Goal: Task Accomplishment & Management: Use online tool/utility

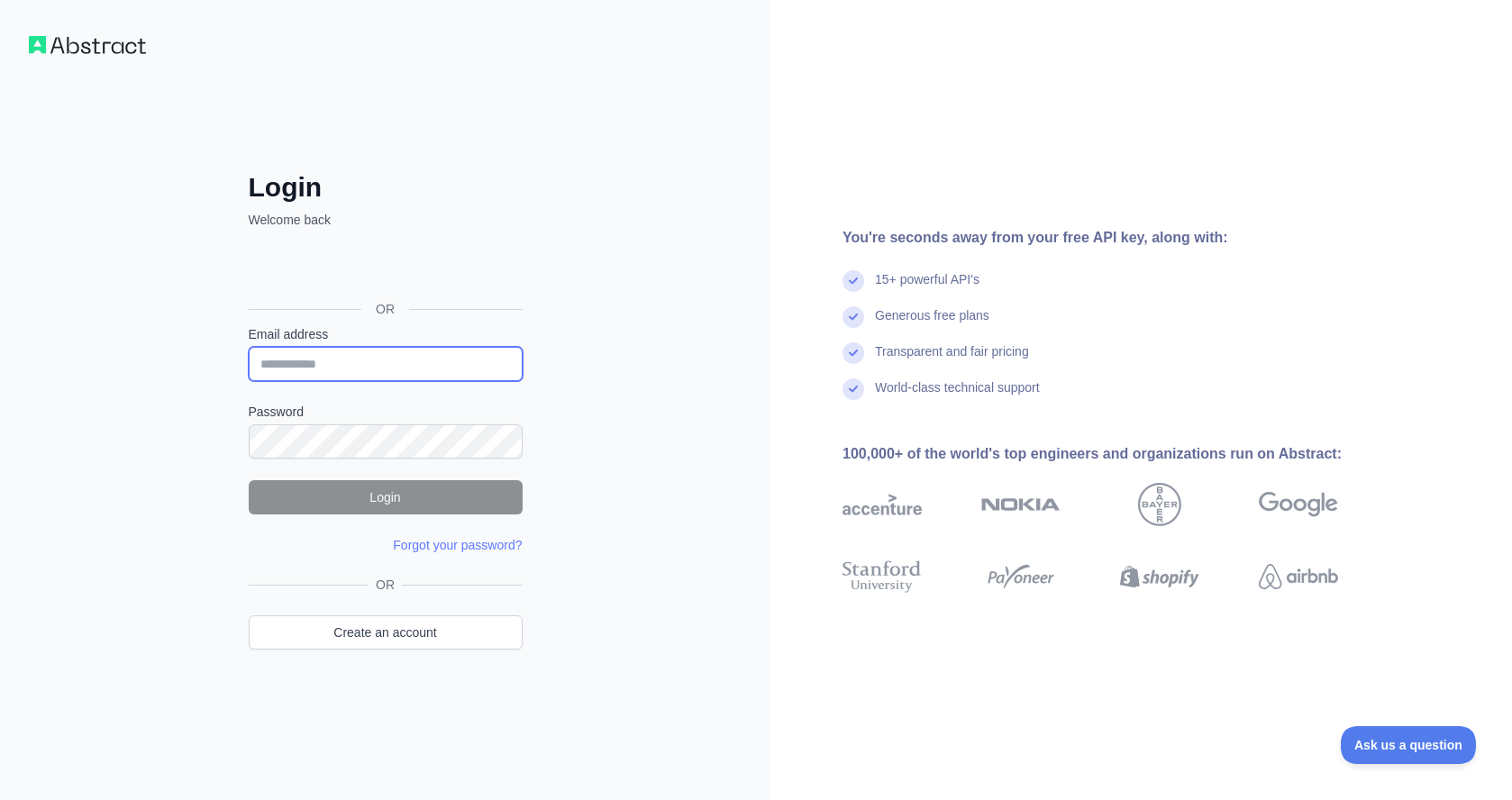
click at [391, 362] on input "Email address" at bounding box center [385, 364] width 274 height 34
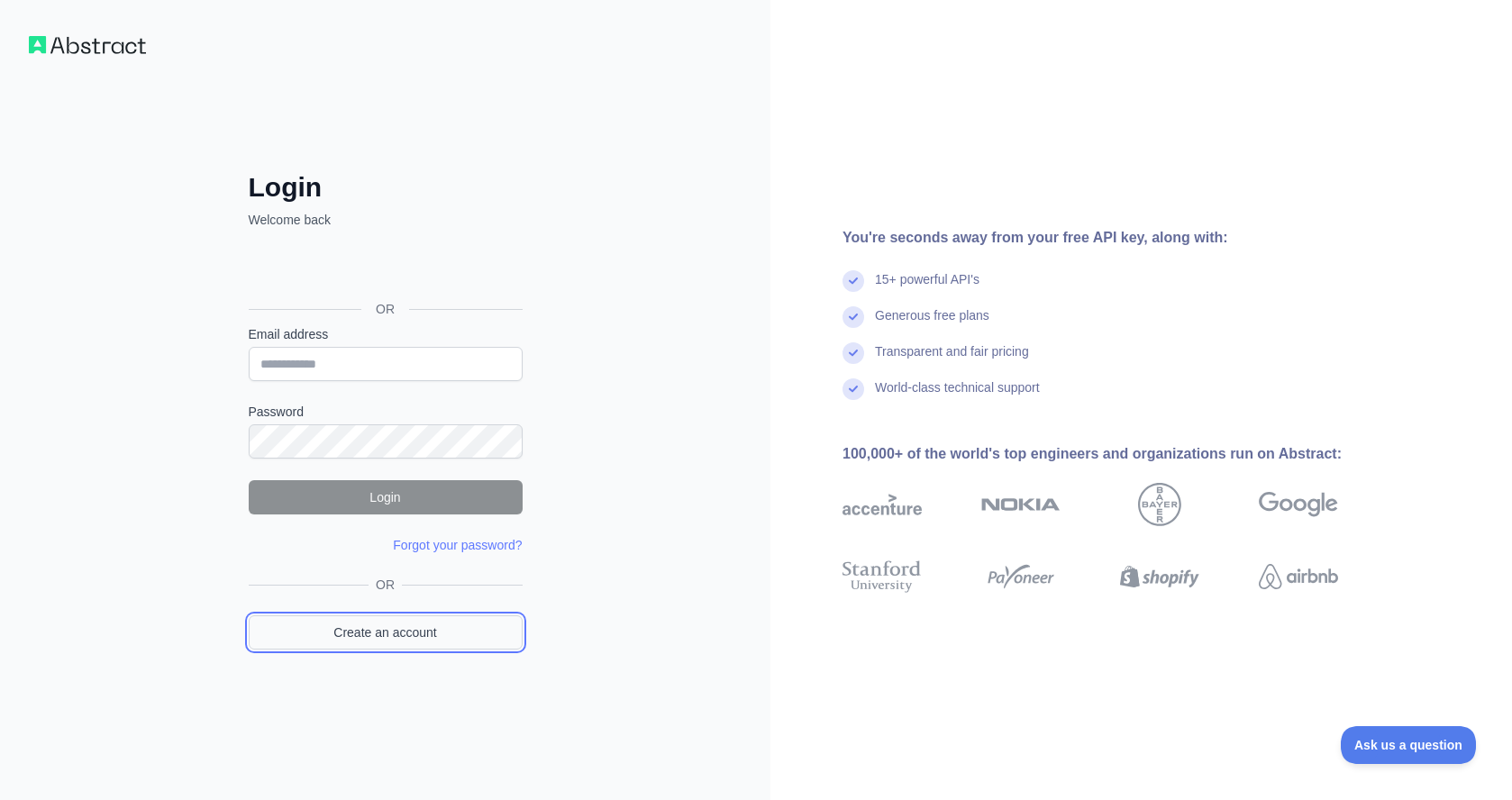
click at [395, 629] on link "Create an account" at bounding box center [385, 632] width 274 height 34
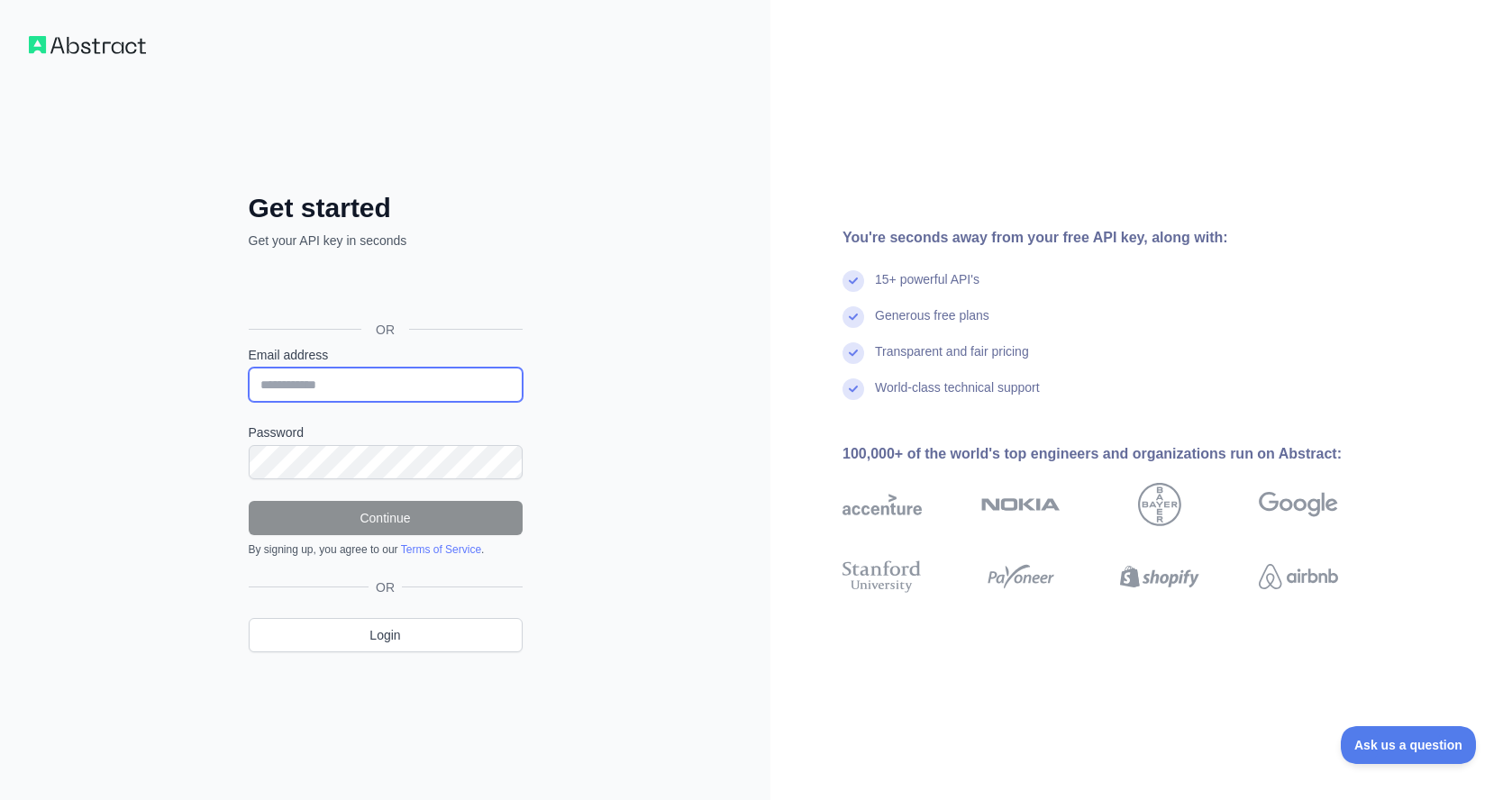
click at [341, 391] on input "Email address" at bounding box center [385, 385] width 274 height 34
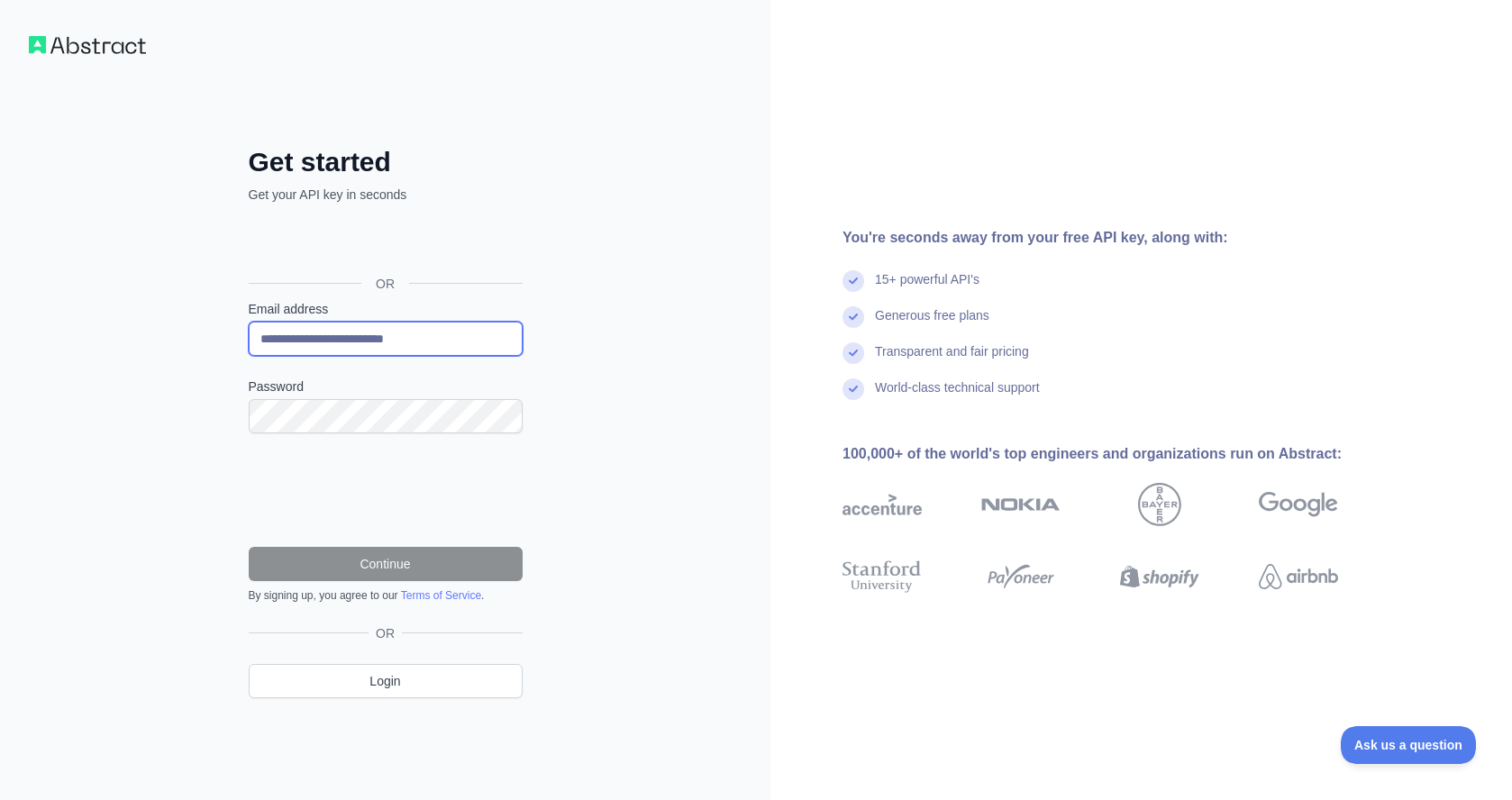
type input "**********"
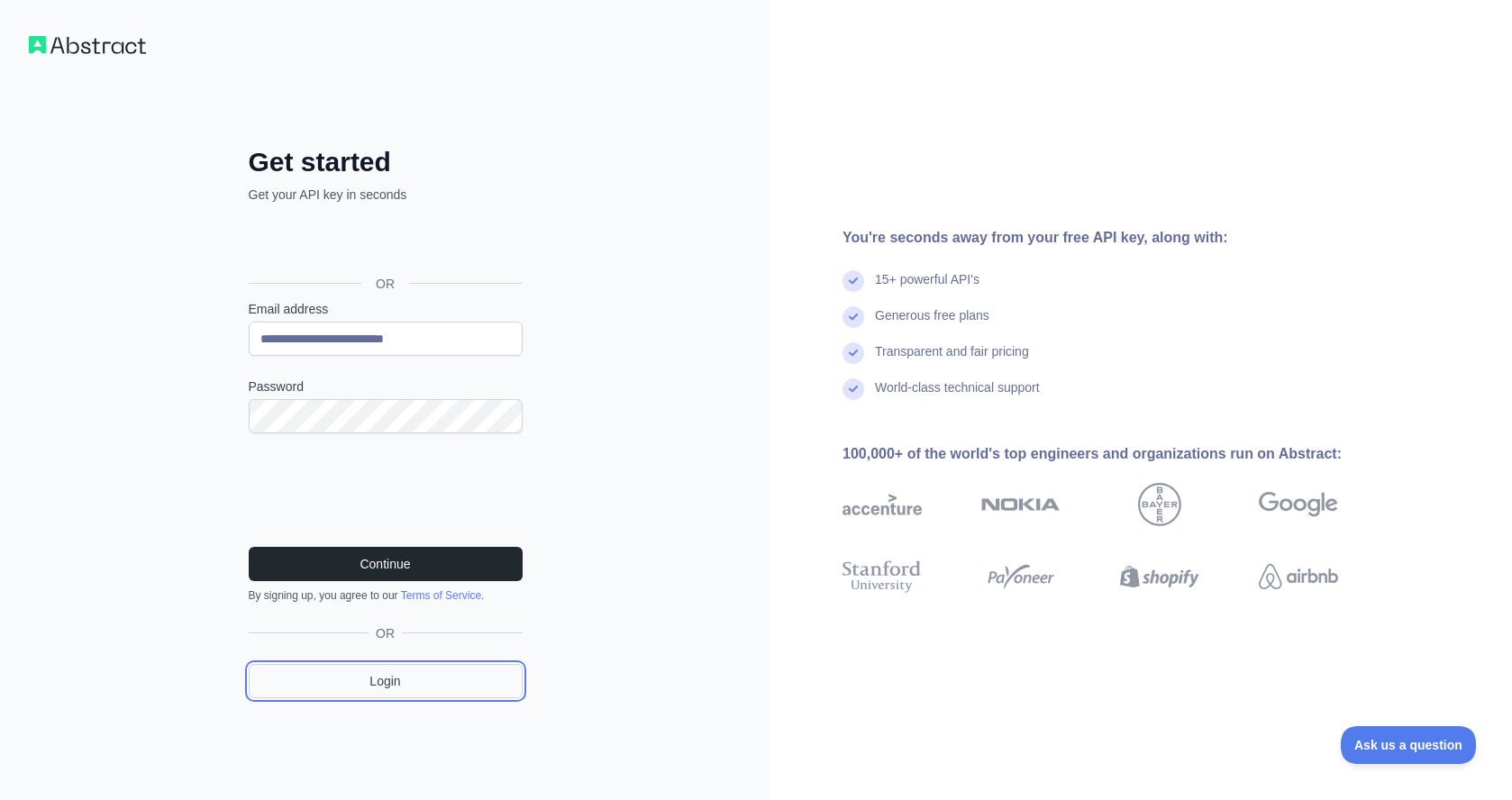
click at [388, 687] on link "Login" at bounding box center [385, 681] width 274 height 34
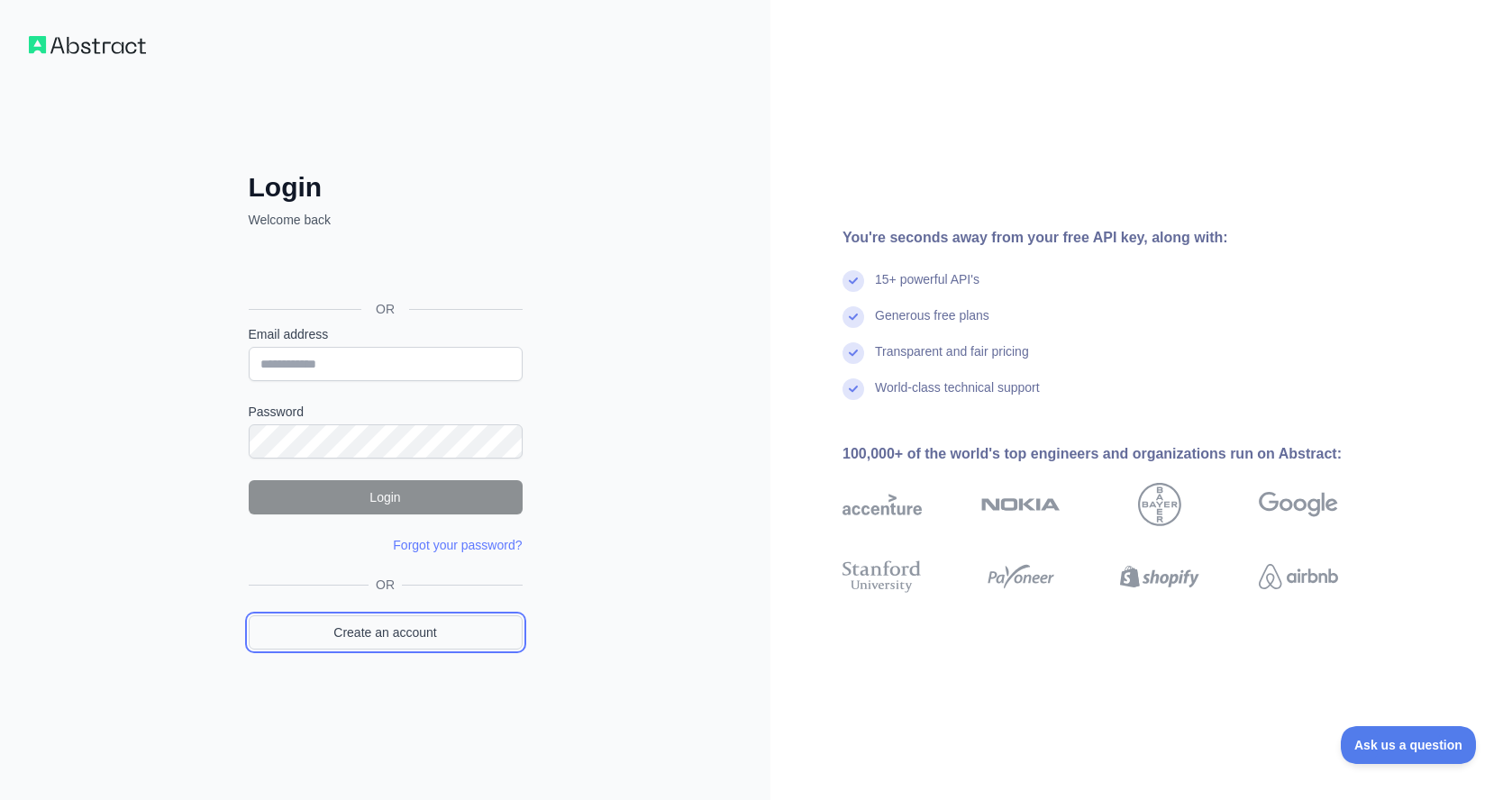
click at [386, 635] on link "Create an account" at bounding box center [385, 632] width 274 height 34
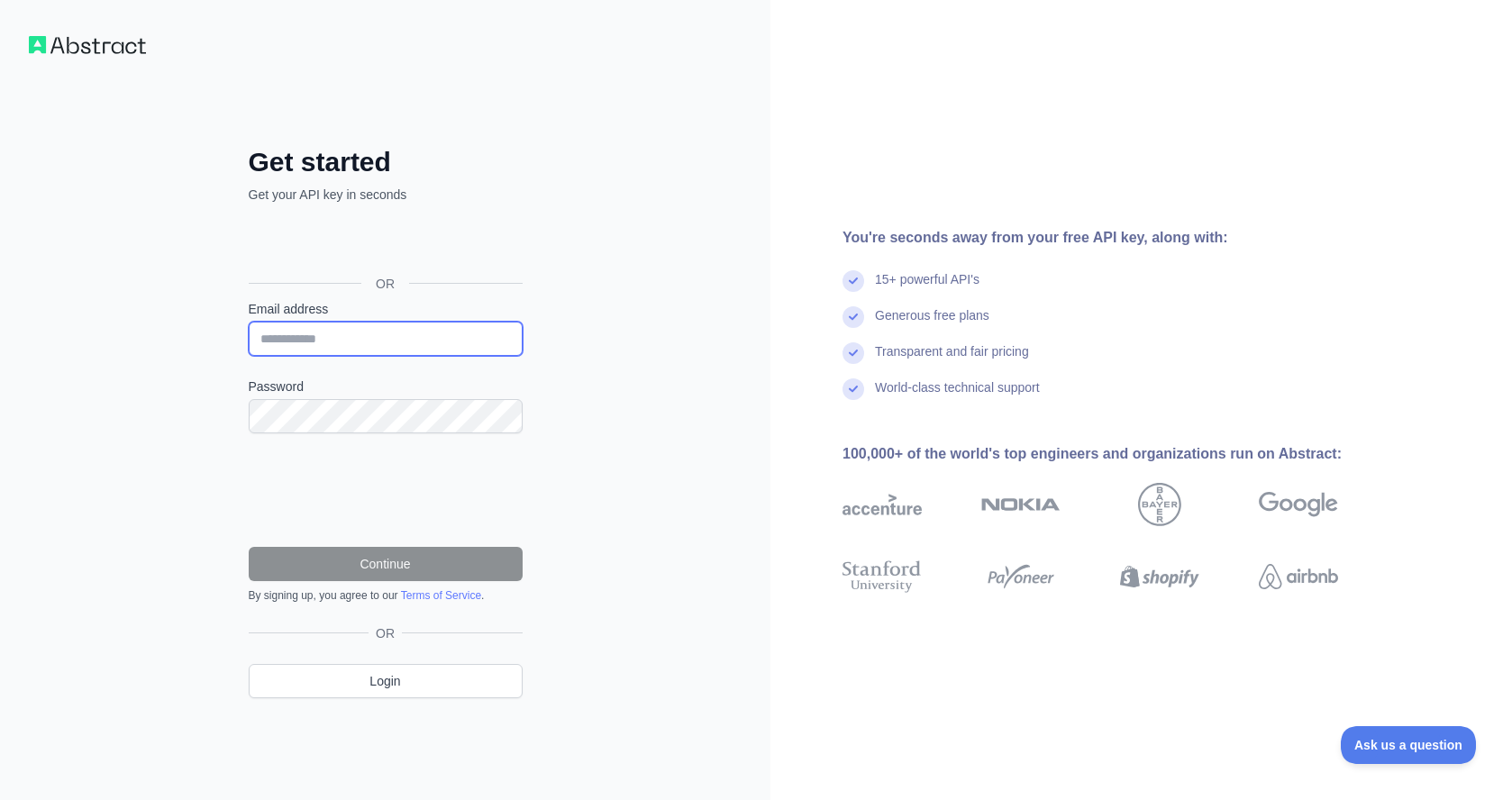
click at [306, 341] on input "Email address" at bounding box center [385, 338] width 274 height 34
click at [349, 247] on div "Sign in with Google. Opens in new tab" at bounding box center [383, 243] width 270 height 40
click at [663, 536] on div "Get started Get your API key in seconds OR Email address Password Continue By s…" at bounding box center [385, 400] width 770 height 800
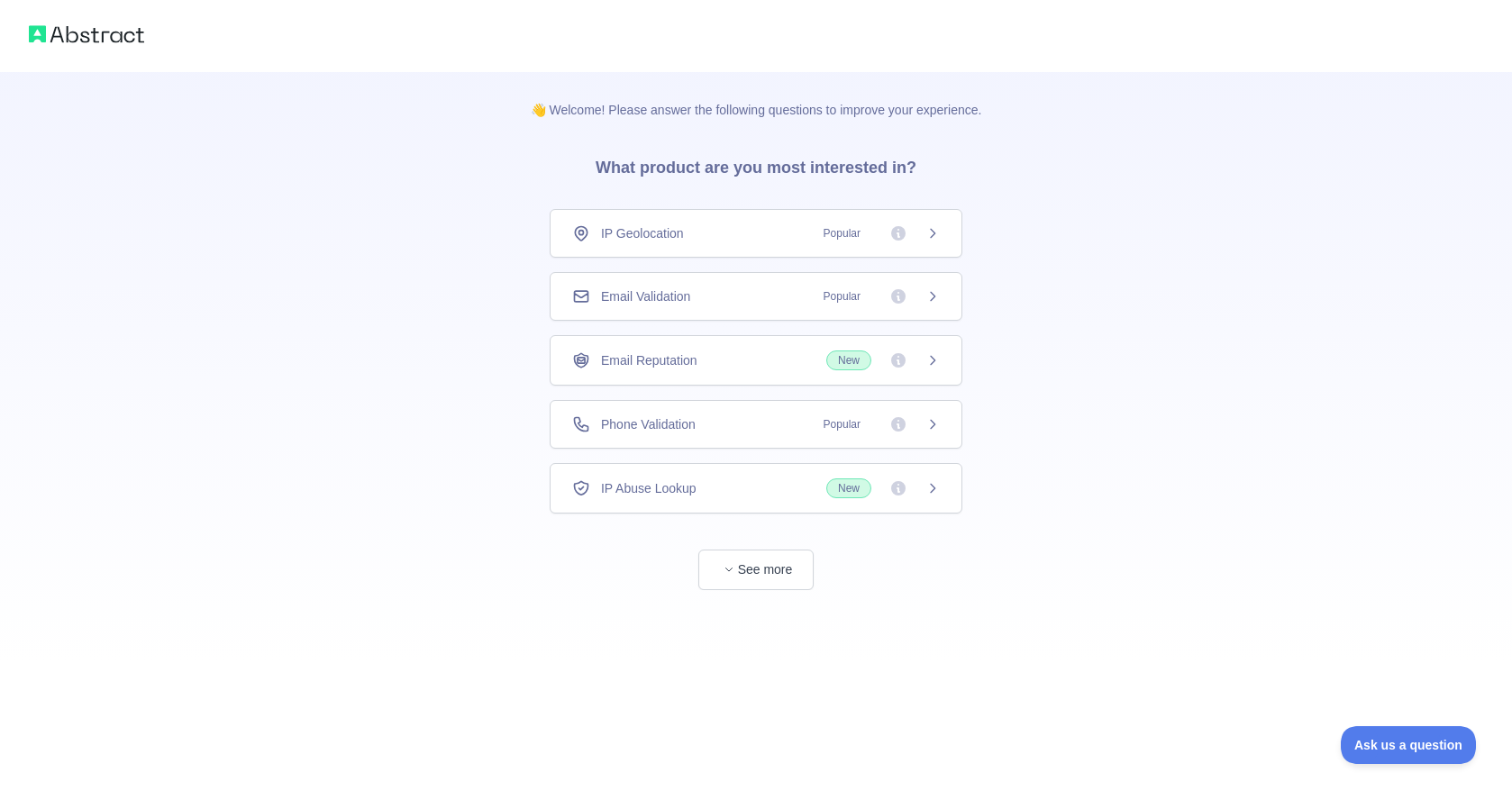
click at [939, 231] on icon at bounding box center [933, 233] width 14 height 14
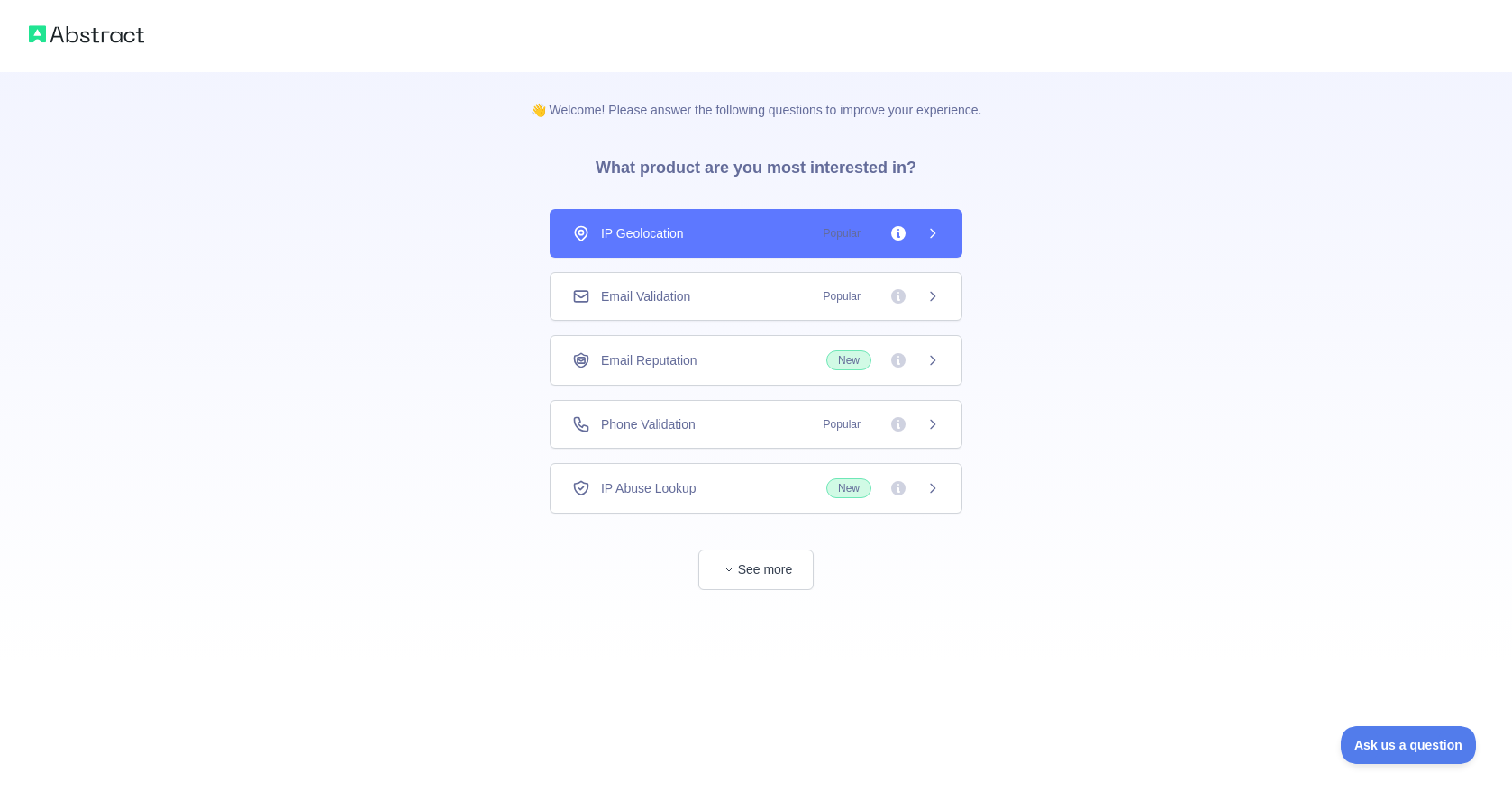
click at [939, 231] on icon at bounding box center [933, 233] width 14 height 14
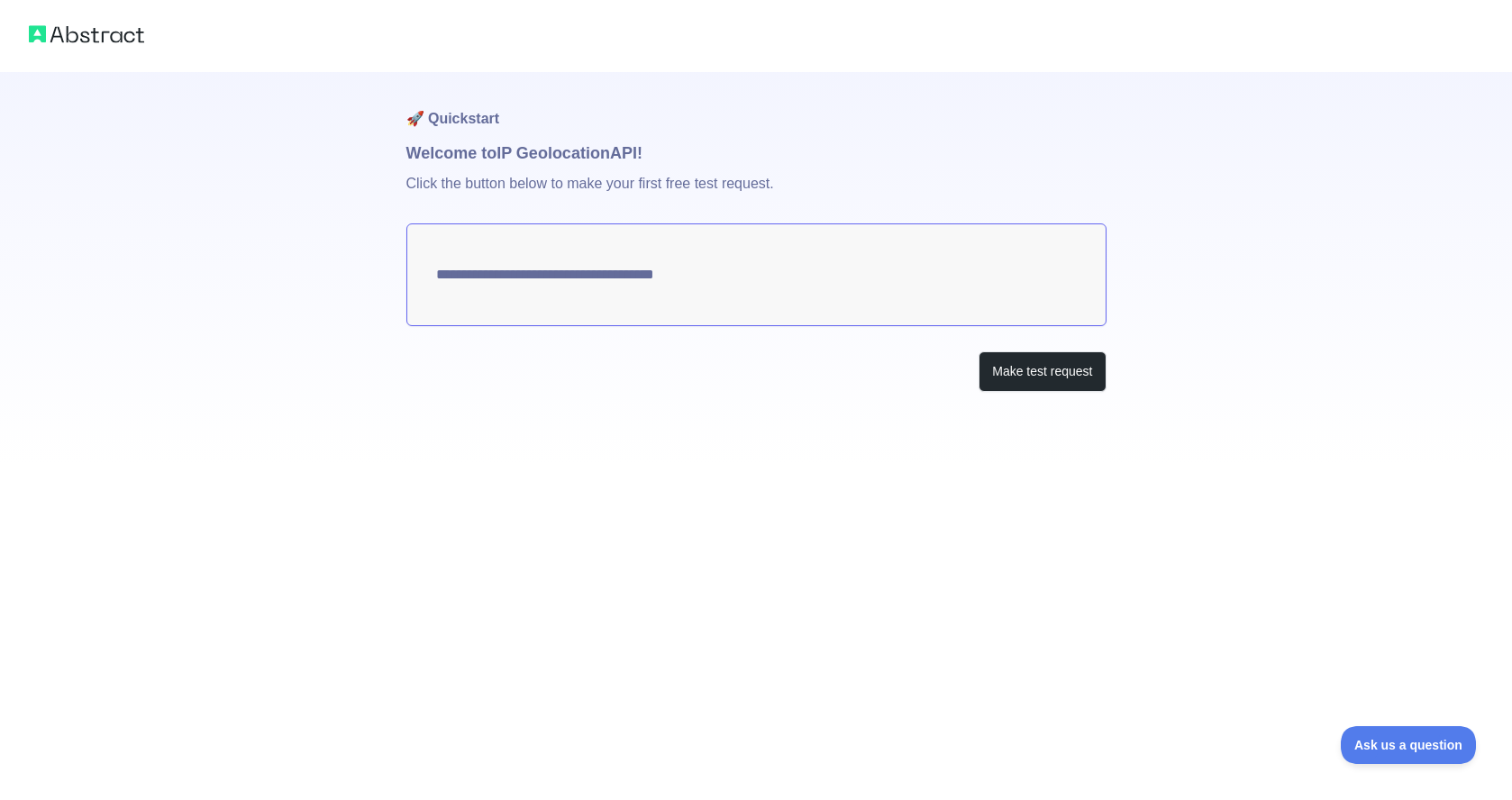
type textarea "**********"
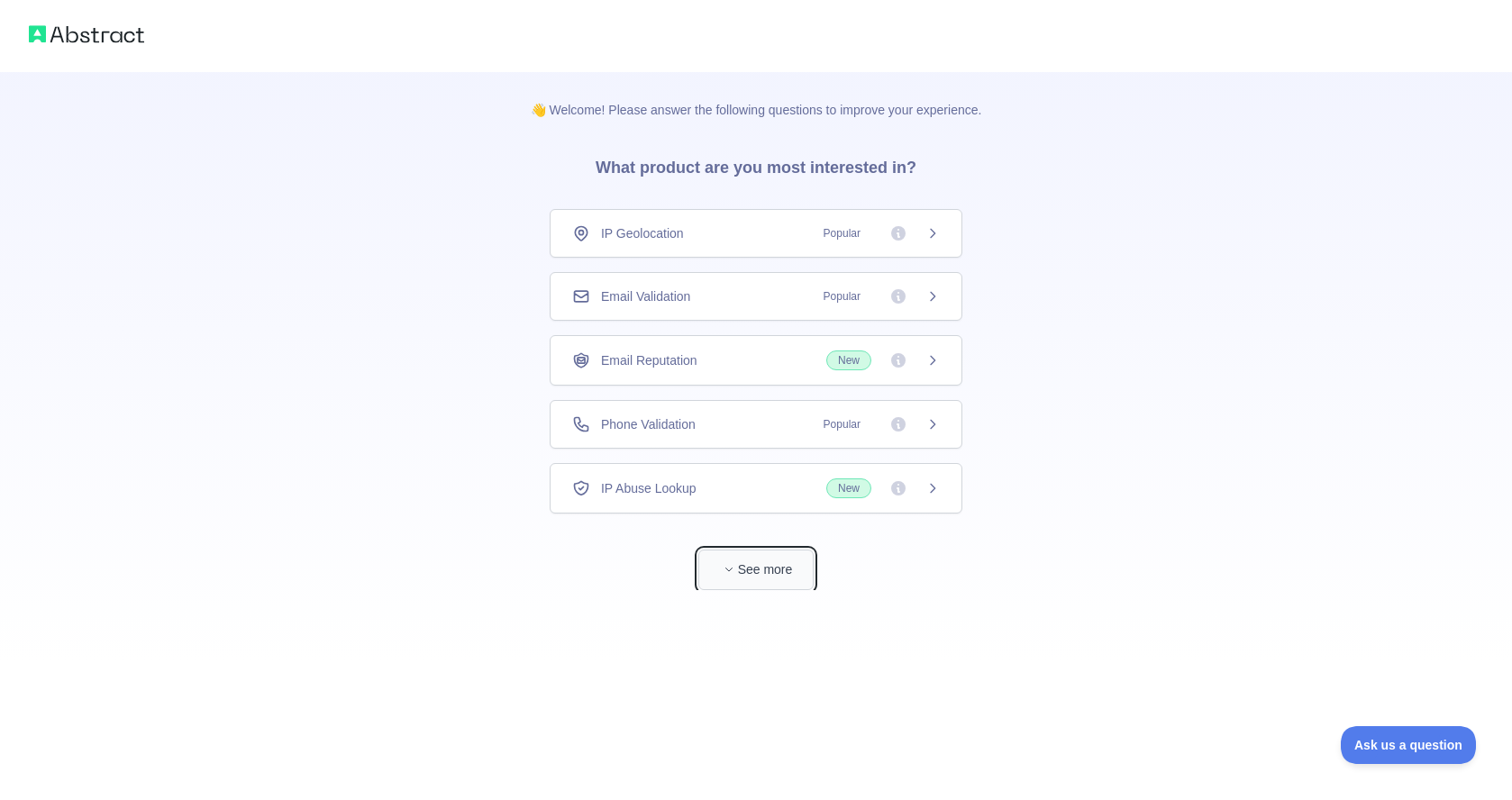
click at [773, 580] on button "See more" at bounding box center [756, 570] width 116 height 41
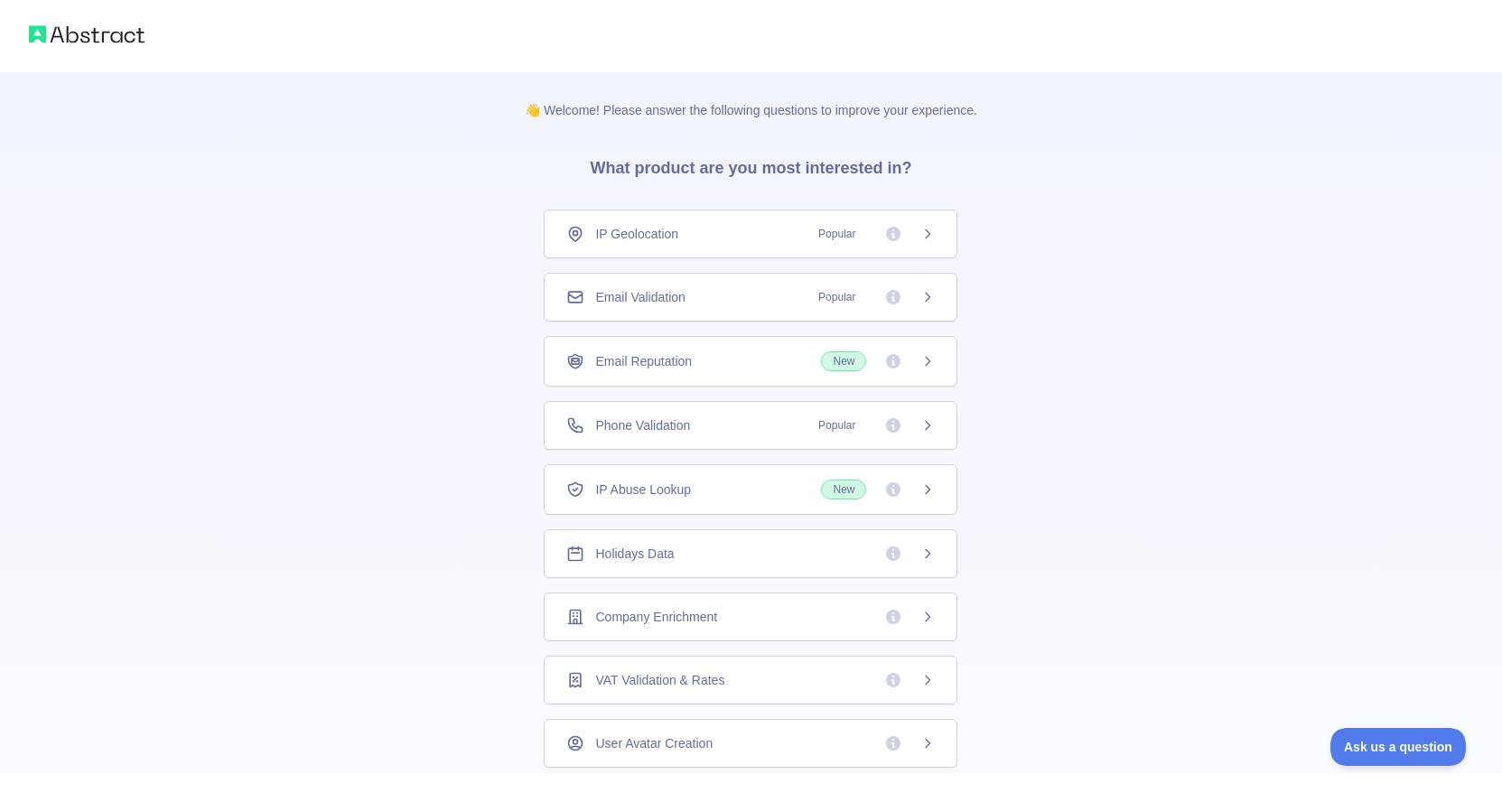
click at [933, 300] on icon at bounding box center [927, 297] width 14 height 14
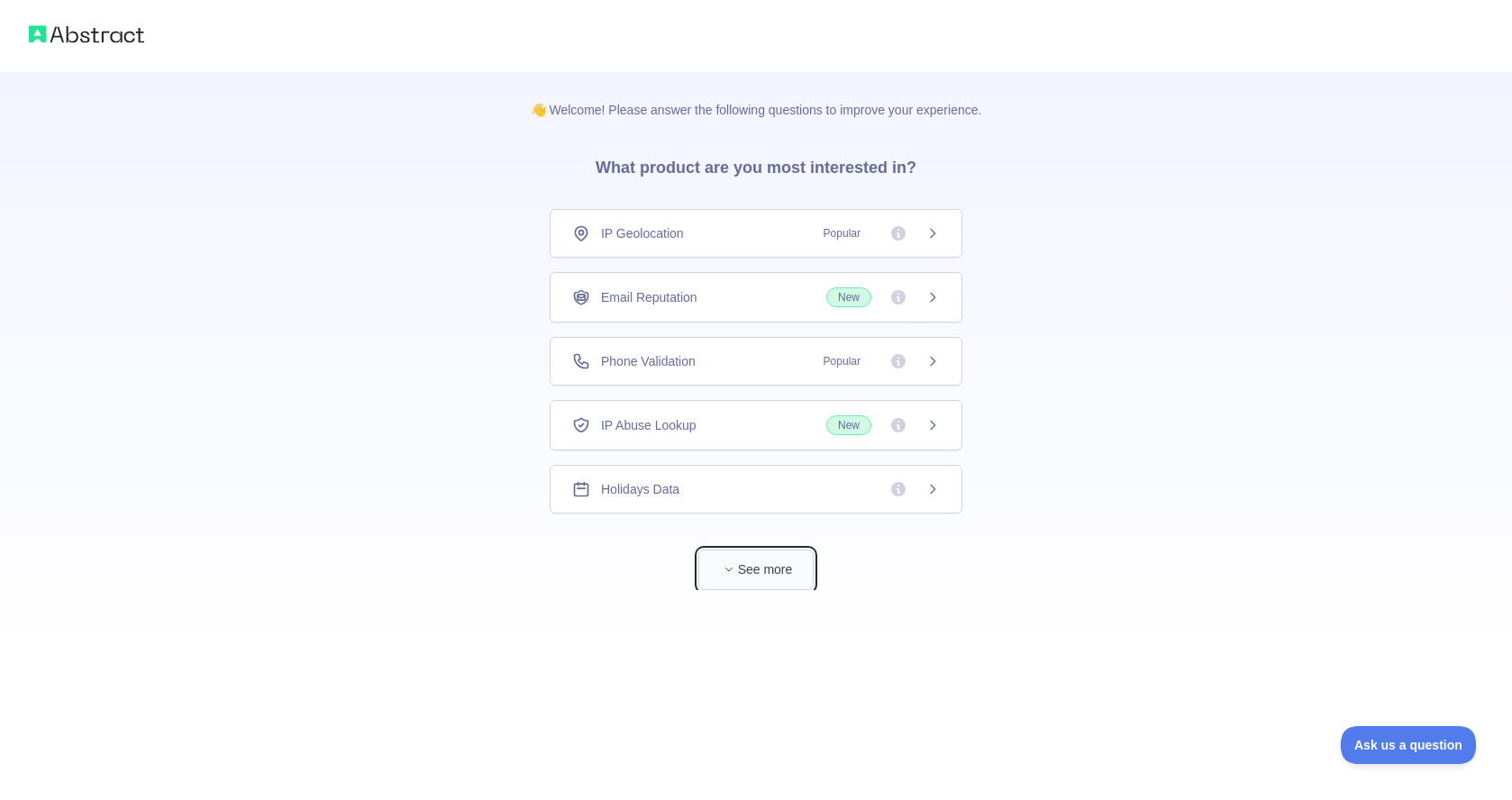
click at [736, 566] on span "button" at bounding box center [729, 570] width 18 height 18
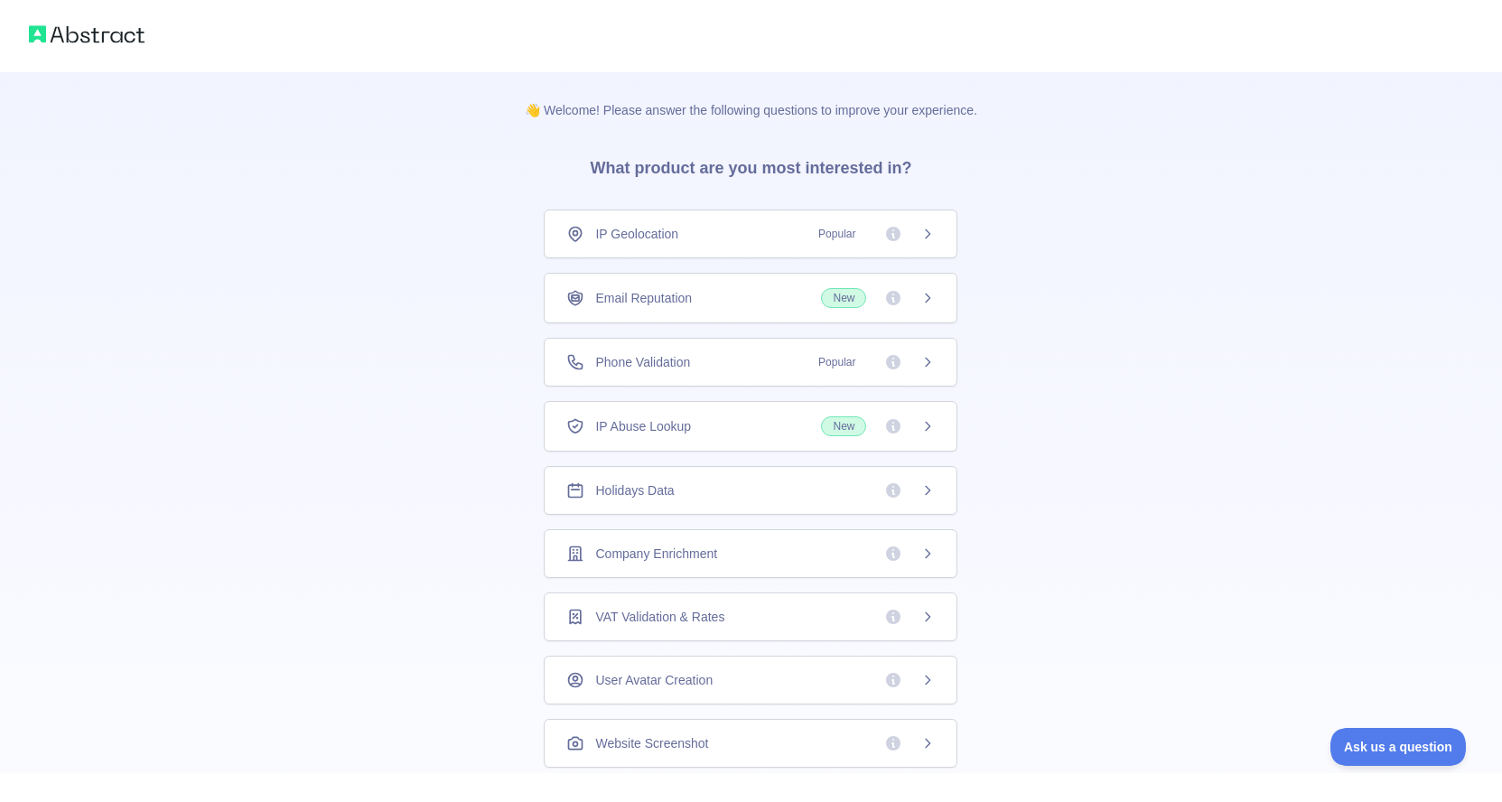
click at [919, 550] on span at bounding box center [909, 554] width 51 height 18
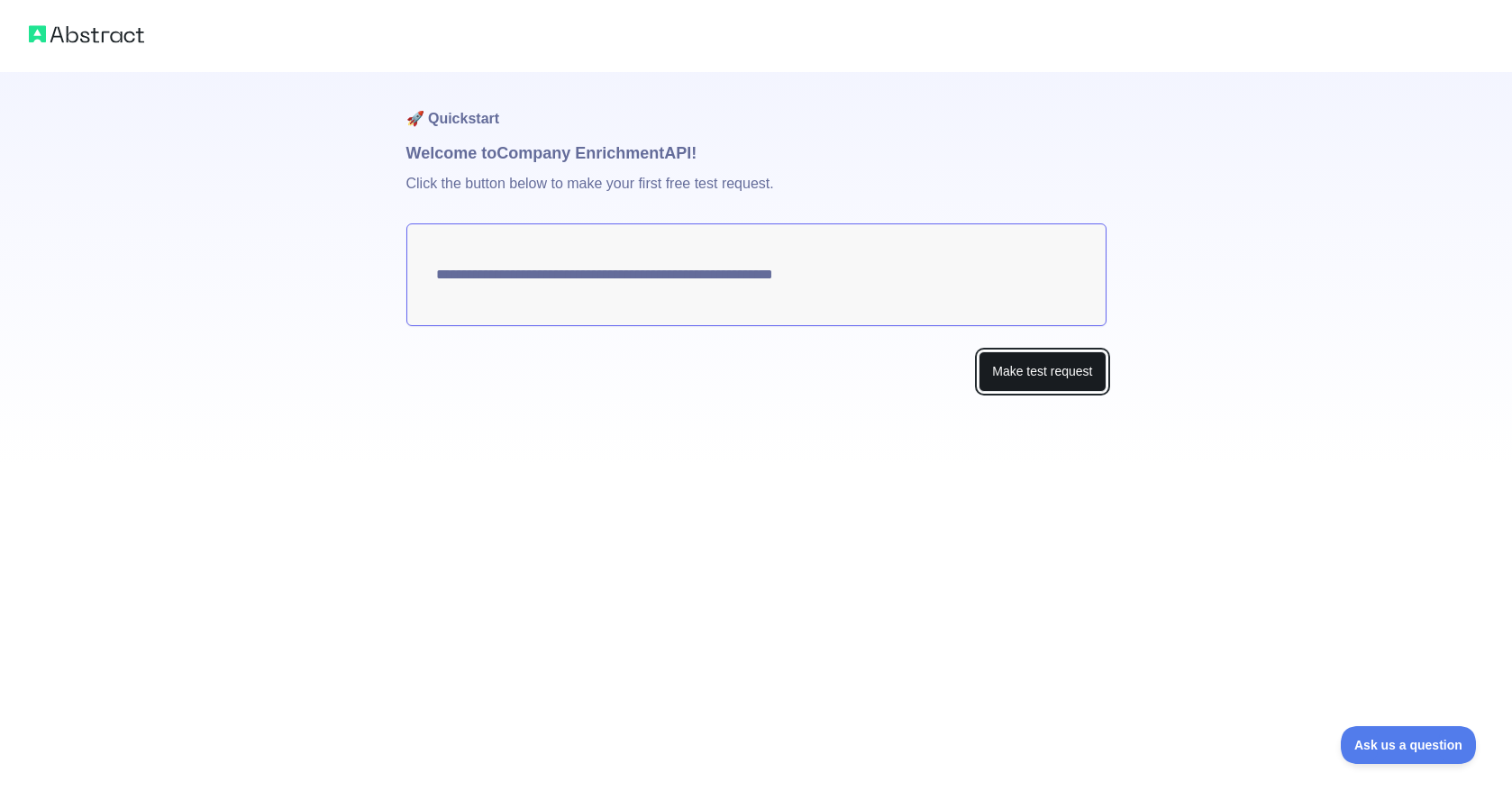
click at [1009, 373] on button "Make test request" at bounding box center [1041, 371] width 127 height 41
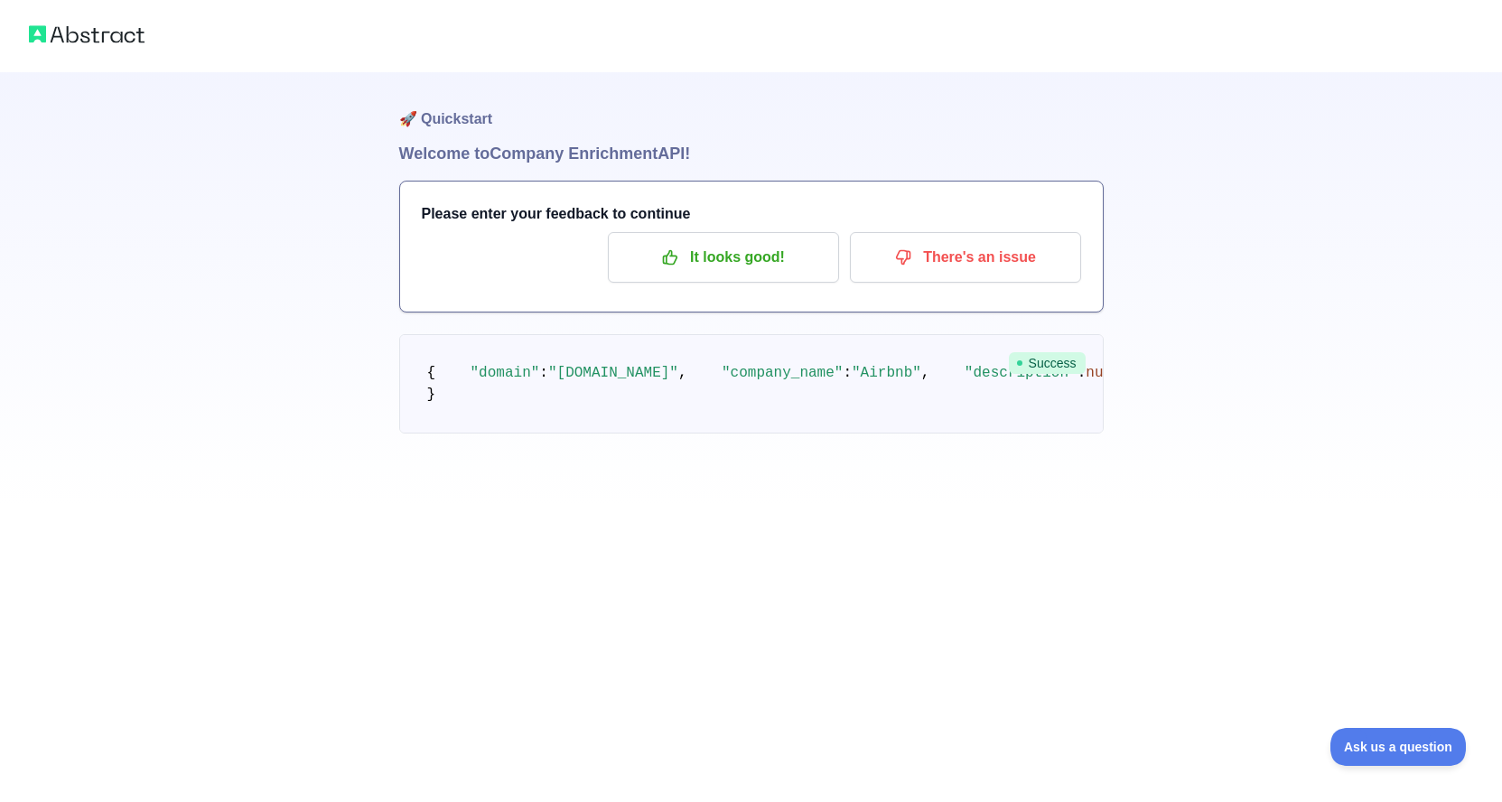
click at [95, 41] on img at bounding box center [87, 34] width 116 height 25
click at [48, 33] on img at bounding box center [87, 34] width 116 height 25
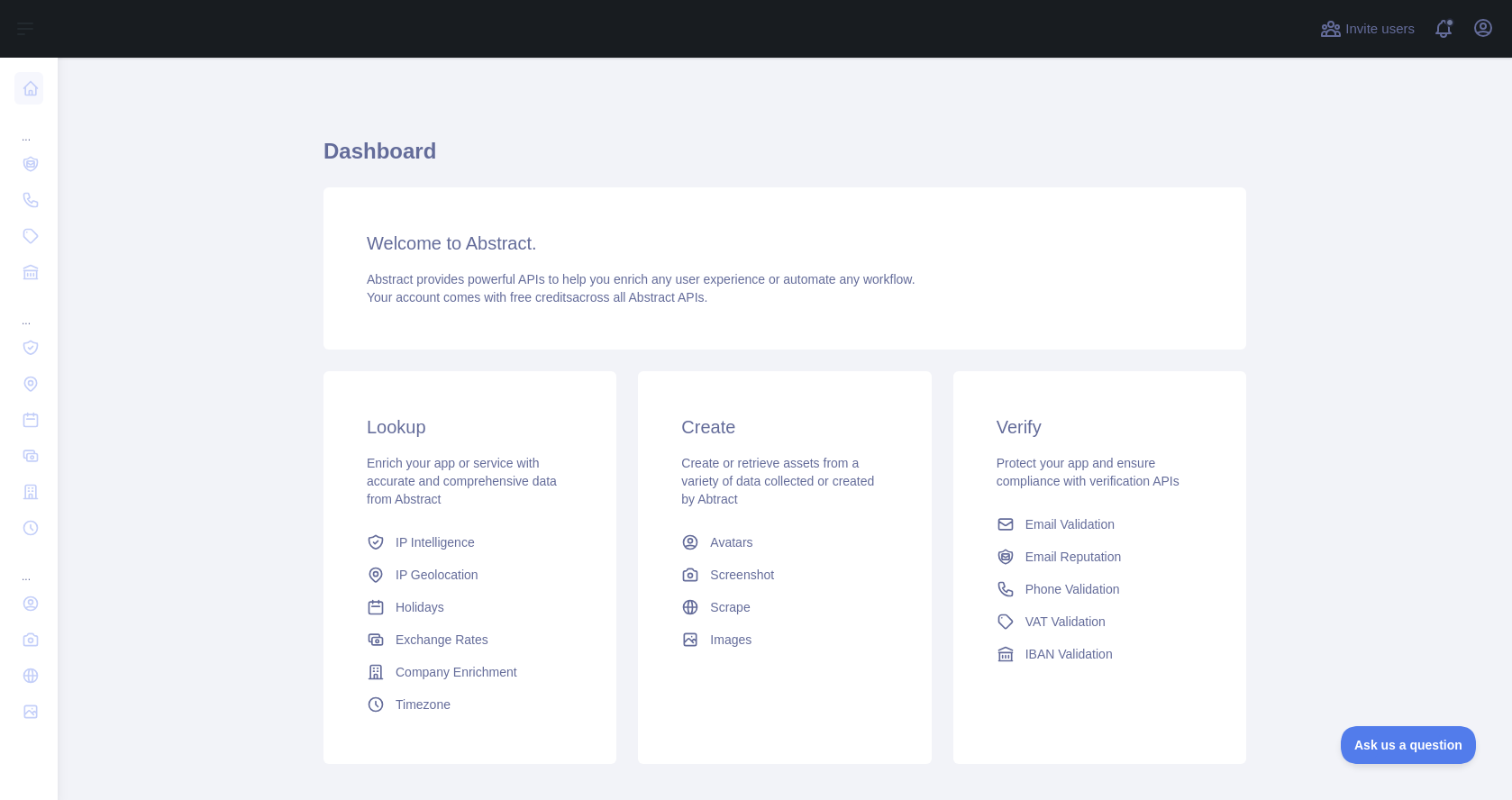
scroll to position [98, 0]
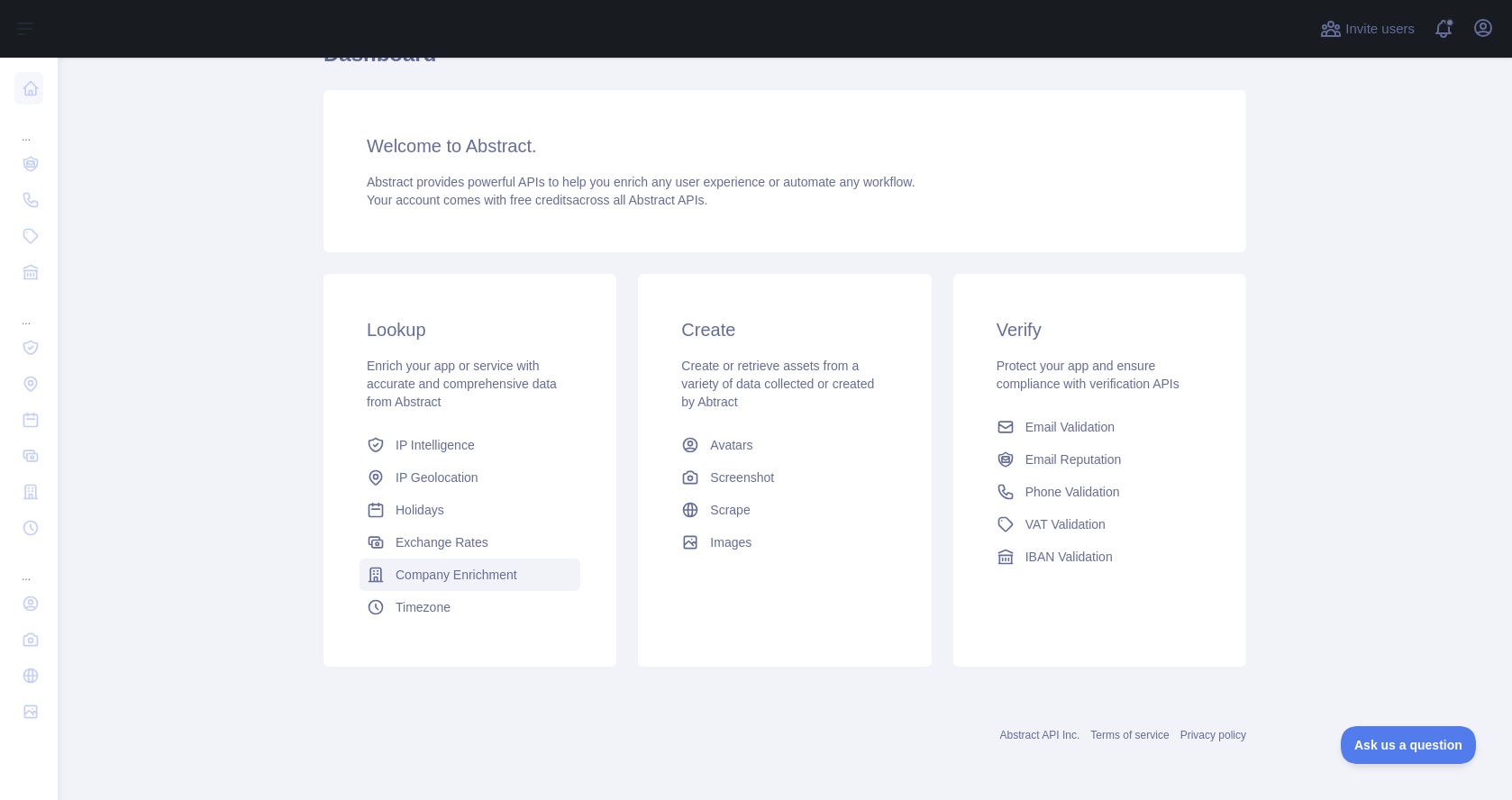
click at [511, 572] on span "Company Enrichment" at bounding box center [457, 575] width 122 height 18
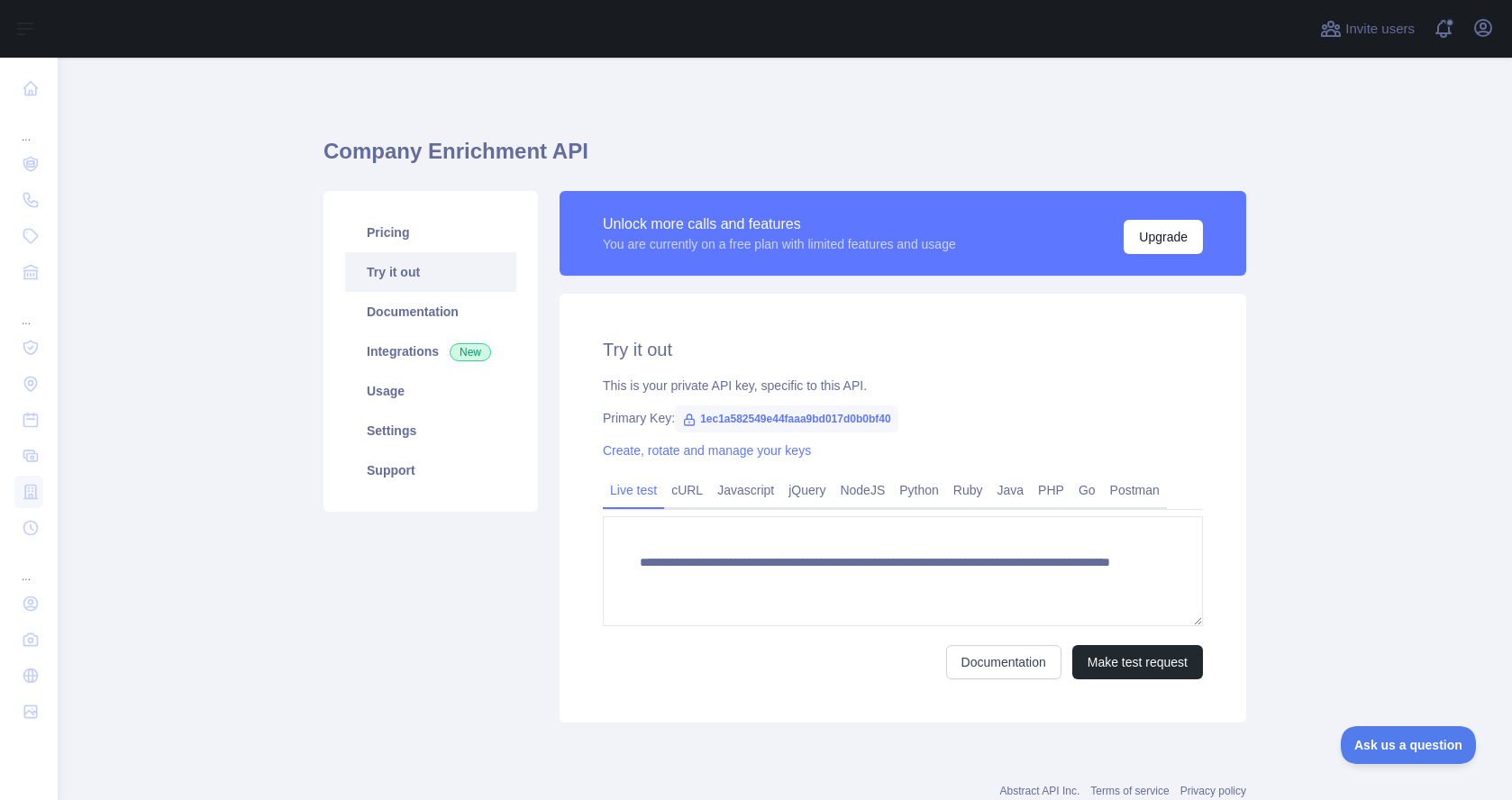
click at [693, 419] on span "1ec1a582549e44faaa9bd017d0b0bf40" at bounding box center [787, 418] width 223 height 27
click at [685, 419] on icon at bounding box center [689, 419] width 10 height 11
drag, startPoint x: 693, startPoint y: 420, endPoint x: 895, endPoint y: 421, distance: 202.0
click at [898, 418] on span "1ec1a582549e44faaa9bd017d0b0bf40" at bounding box center [787, 418] width 223 height 27
copy span "1ec1a582549e44faaa9bd017d0b0bf40"
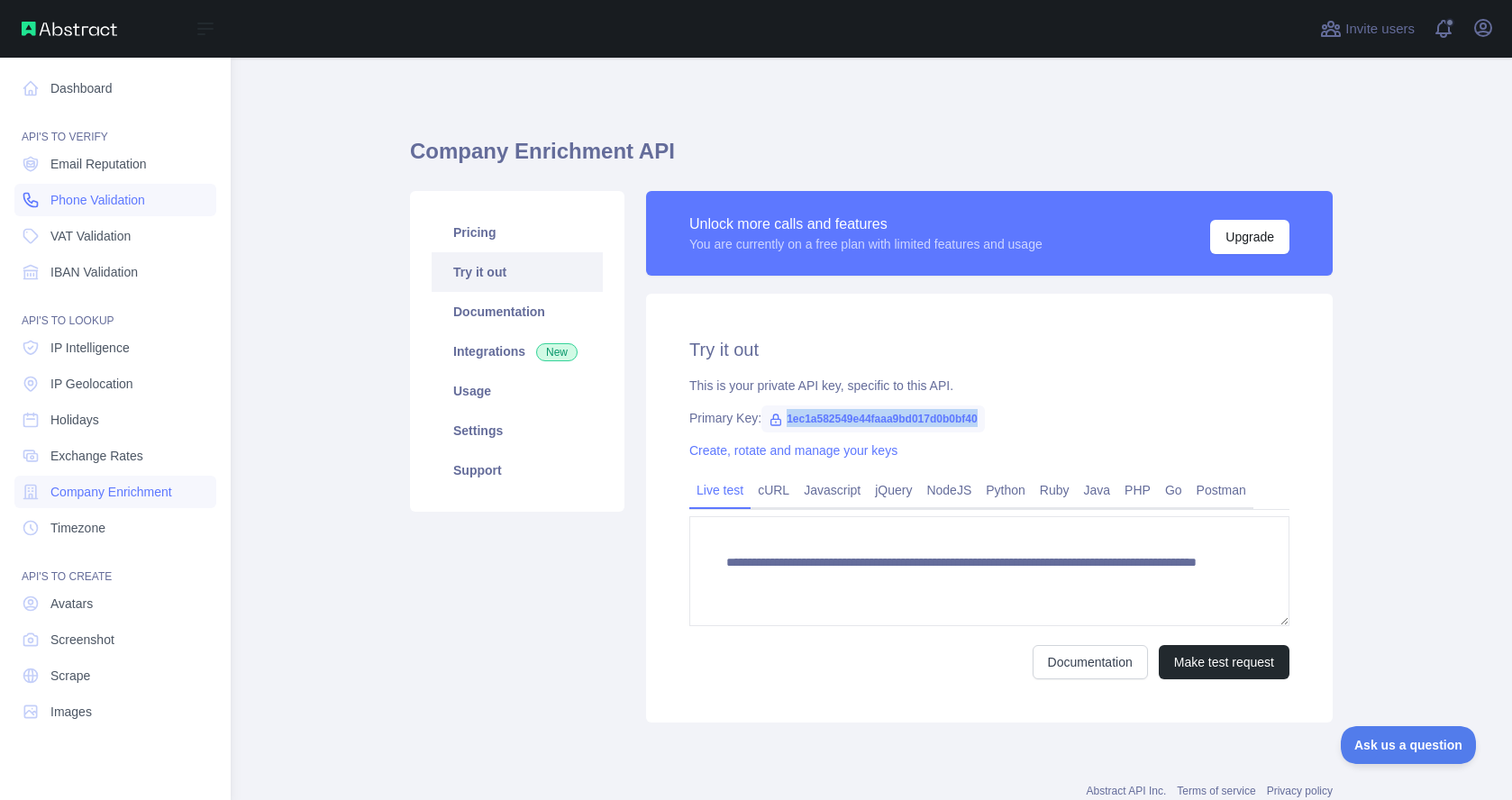
click at [102, 199] on span "Phone Validation" at bounding box center [98, 200] width 95 height 18
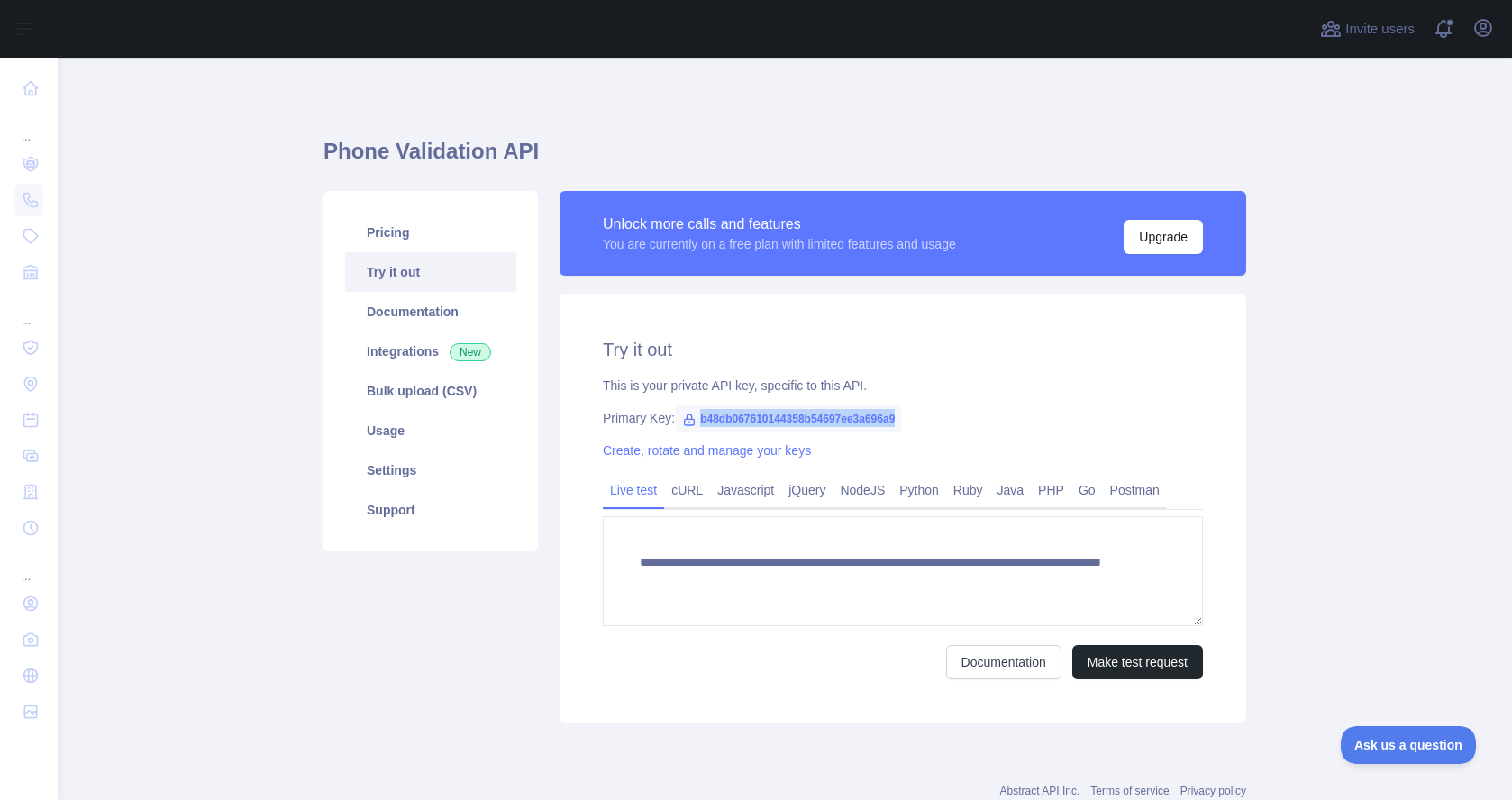
drag, startPoint x: 921, startPoint y: 421, endPoint x: 694, endPoint y: 426, distance: 227.1
click at [694, 426] on span "b48db067610144358b54697ee3a696a9" at bounding box center [789, 418] width 227 height 27
copy span "b48db067610144358b54697ee3a696a9"
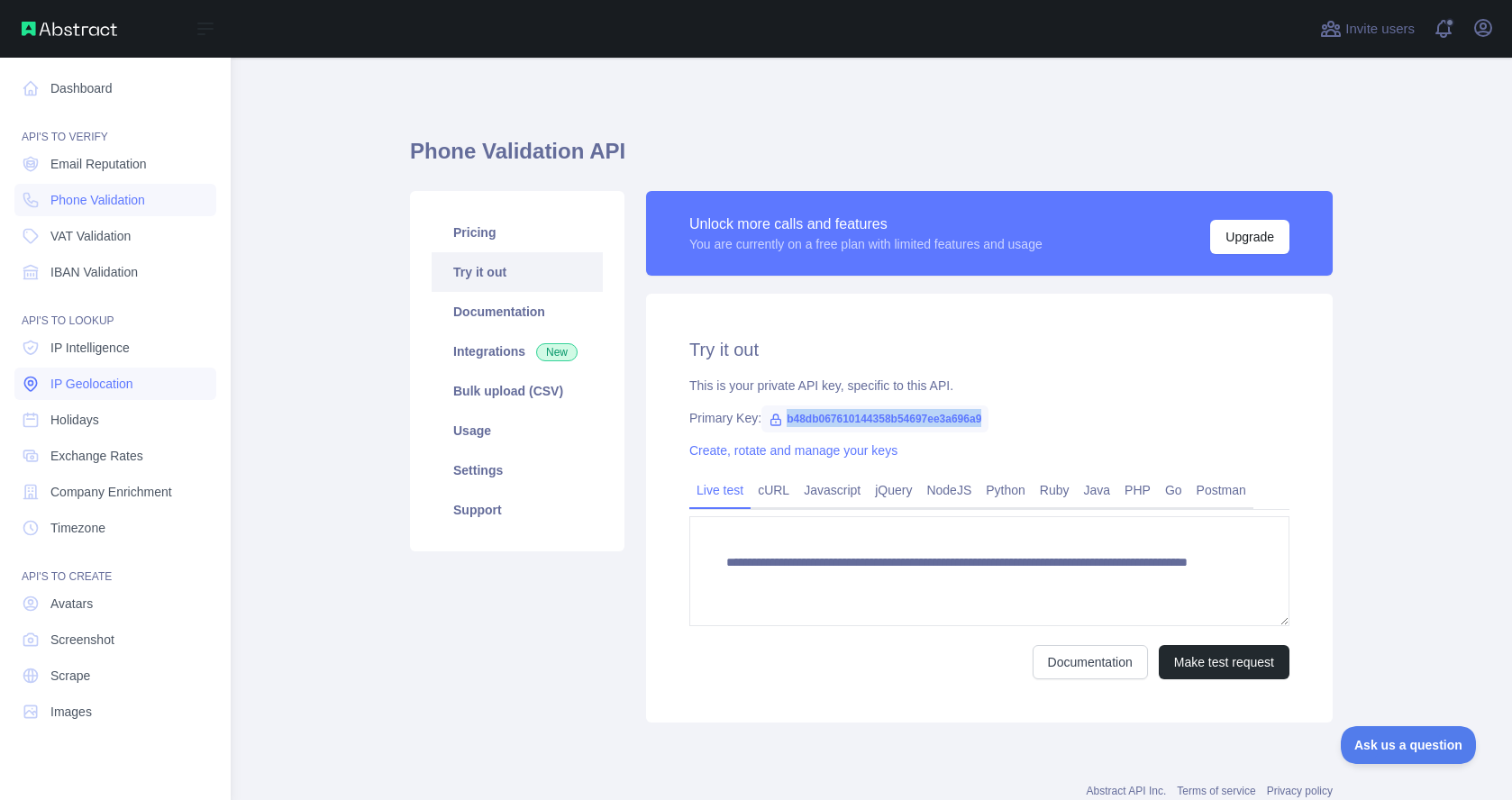
click at [98, 382] on span "IP Geolocation" at bounding box center [92, 384] width 83 height 18
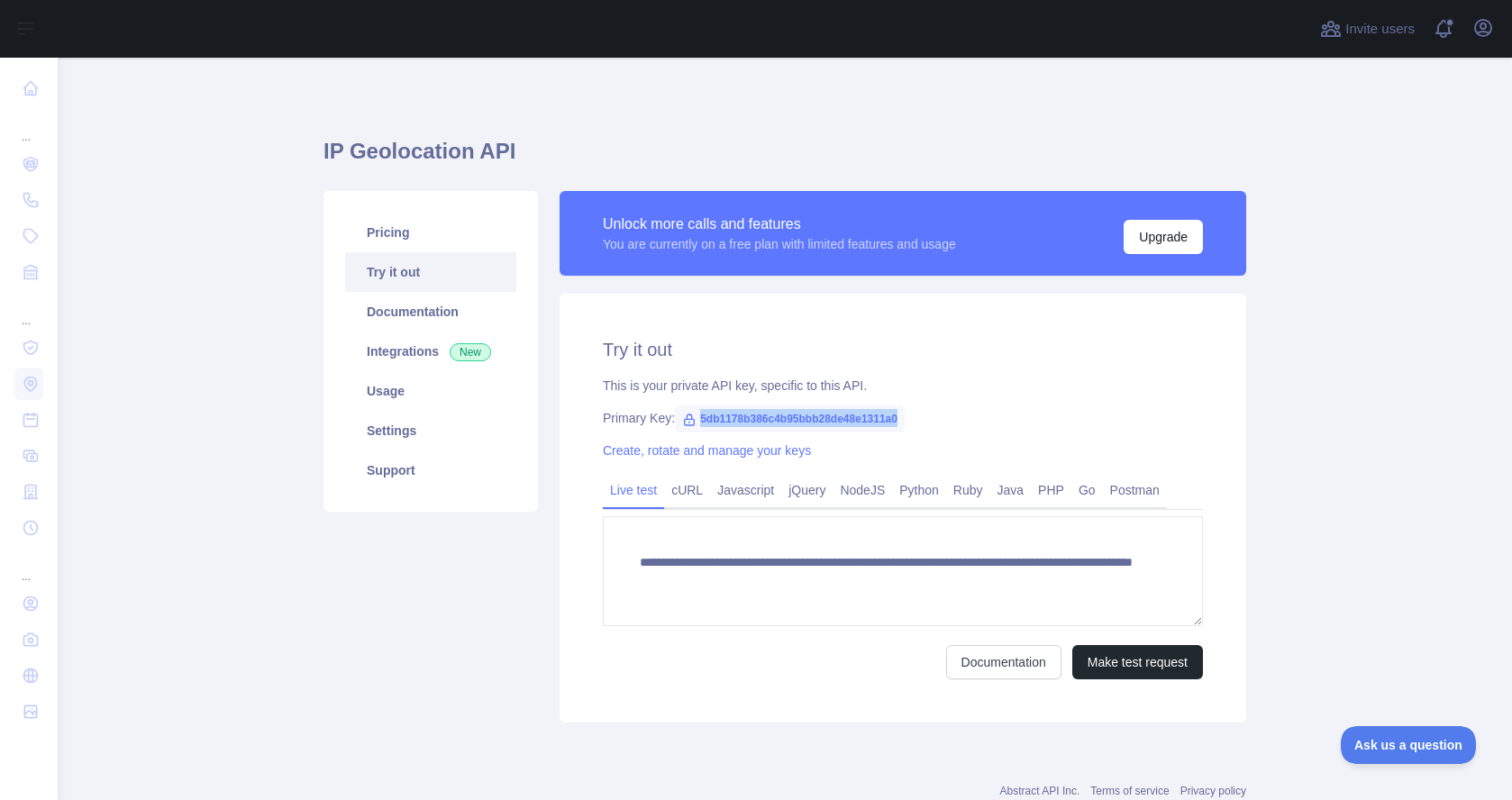
drag, startPoint x: 914, startPoint y: 419, endPoint x: 693, endPoint y: 423, distance: 221.0
click at [693, 423] on span "5db1178b386c4b95bbb28de48e1311a0" at bounding box center [790, 418] width 229 height 27
copy span "5db1178b386c4b95bbb28de48e1311a0"
click at [279, 598] on main "**********" at bounding box center [785, 429] width 1454 height 742
